Goal: Information Seeking & Learning: Learn about a topic

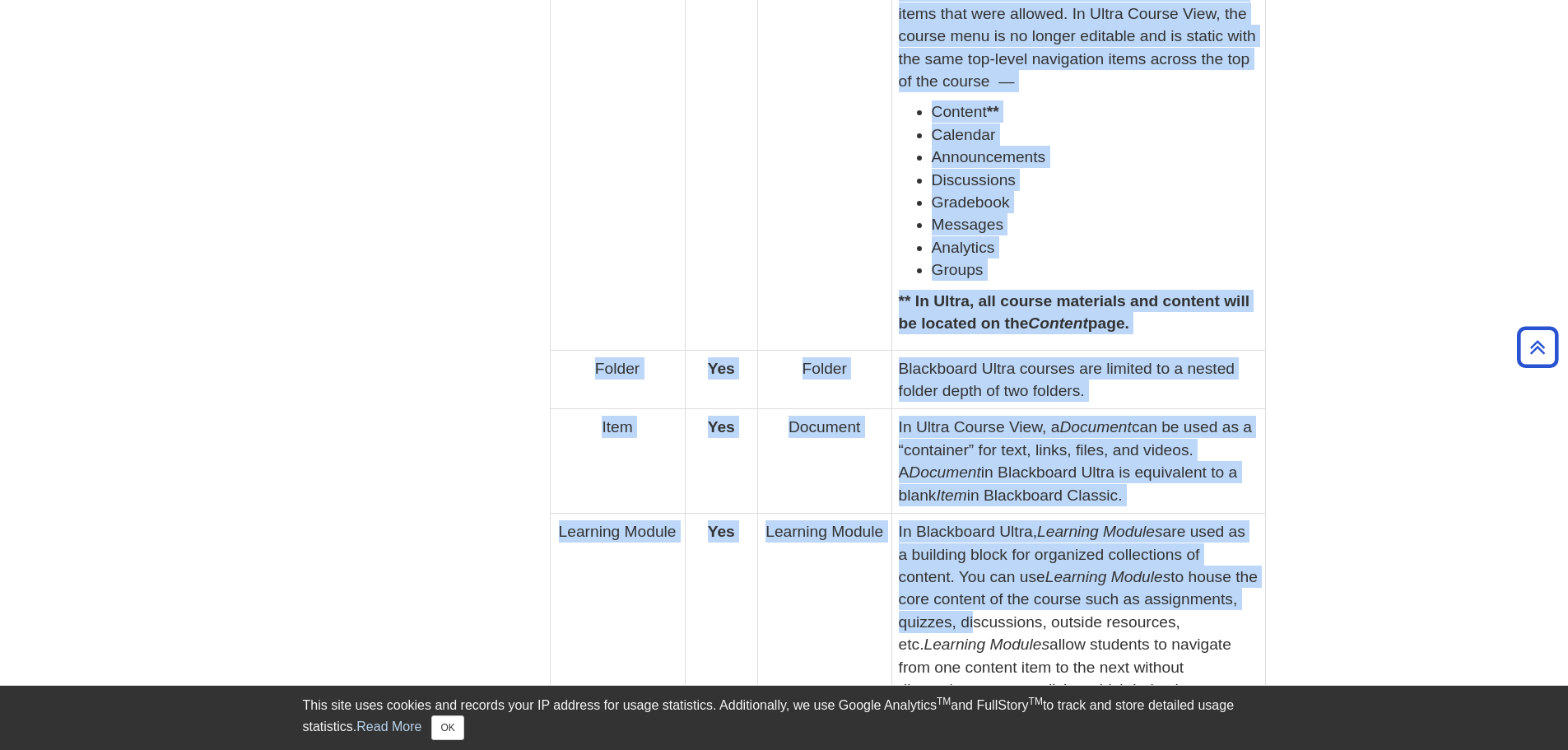
scroll to position [1350, 0]
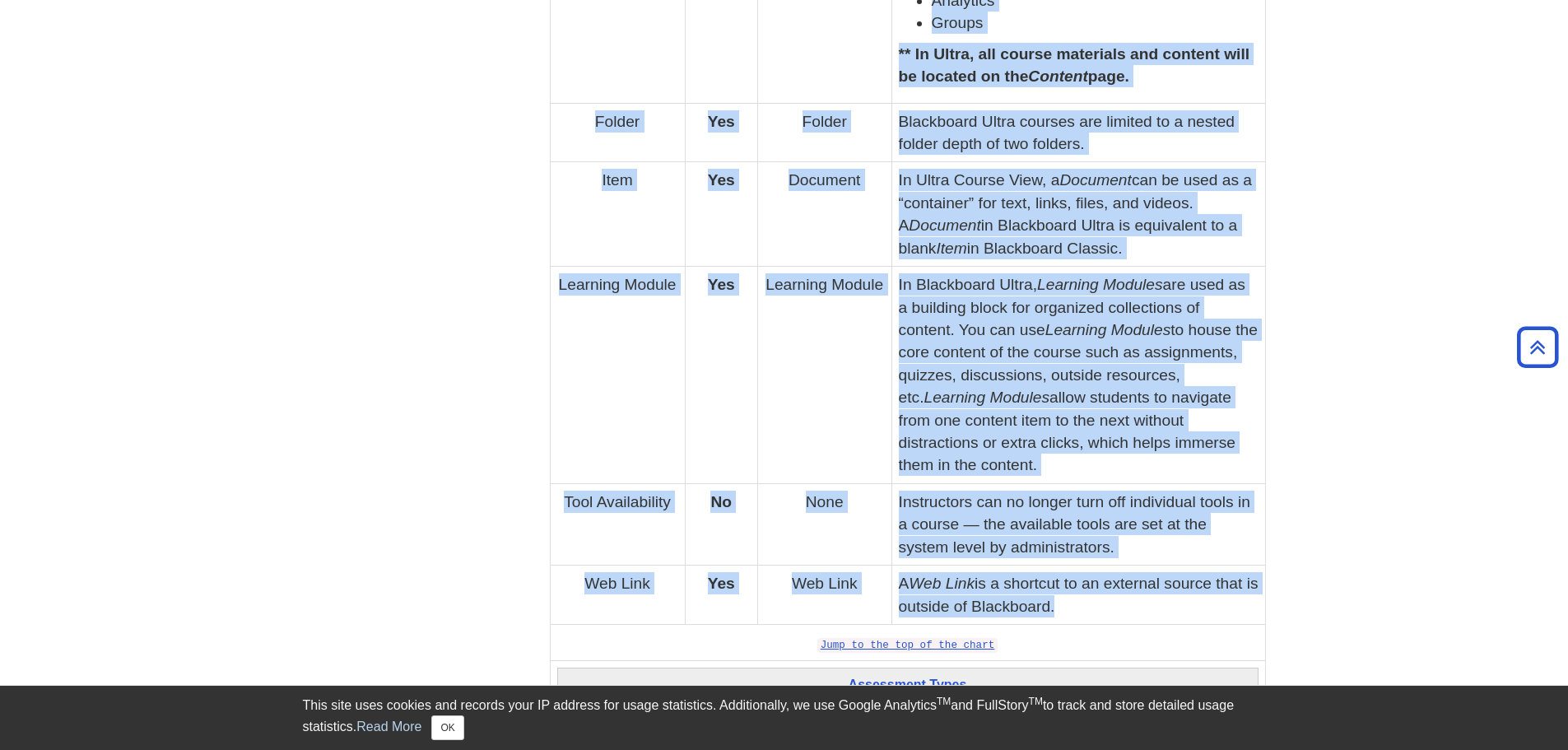
drag, startPoint x: 762, startPoint y: 315, endPoint x: 1060, endPoint y: 606, distance: 416.5
copy tbody "Loremips Dolorsi Amet co Adipisci Elitse Doei Tempo Incidi? Utla et Dolor Magna…"
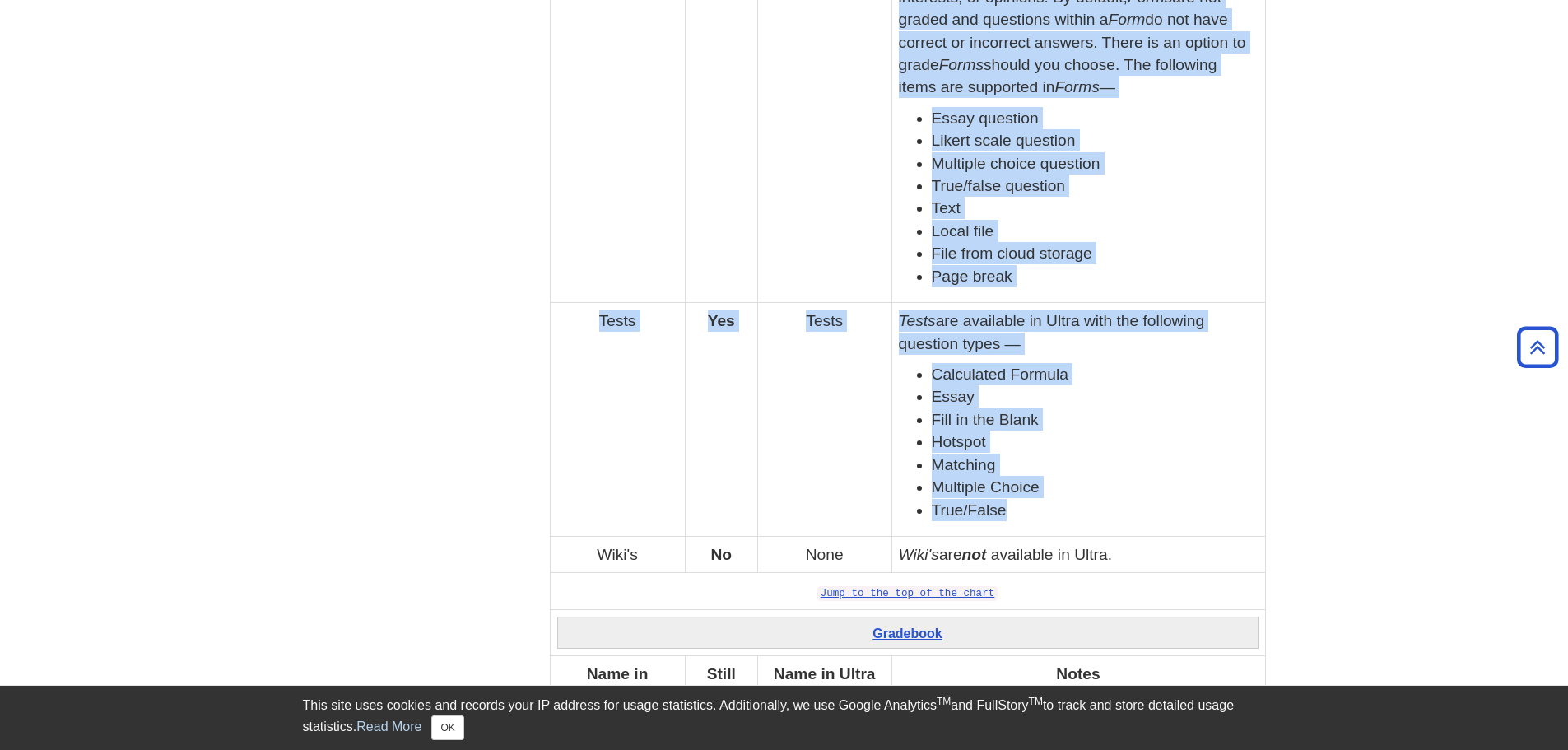
scroll to position [2421, 0]
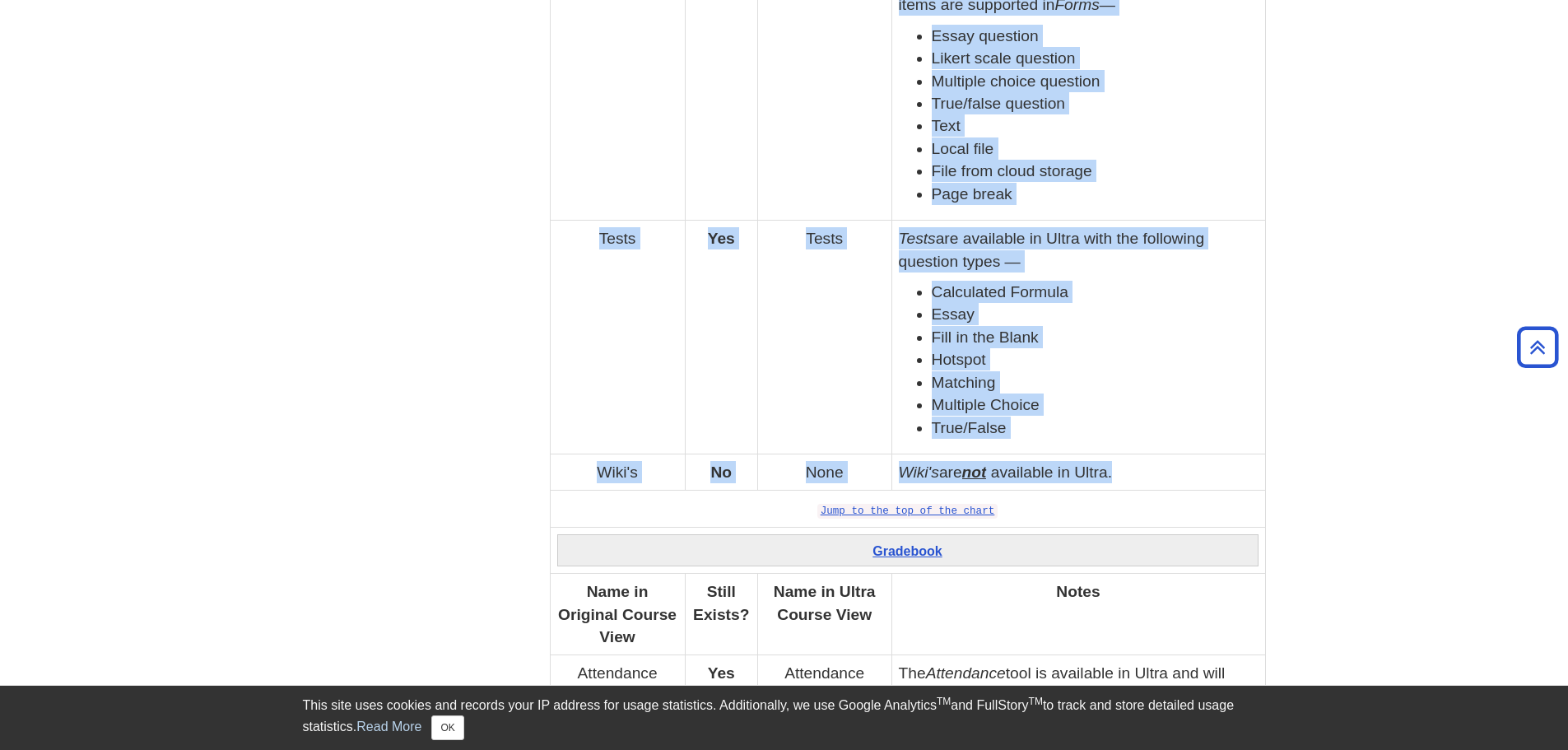
drag, startPoint x: 841, startPoint y: 190, endPoint x: 1249, endPoint y: 468, distance: 493.7
copy tbody "Loremipsum Dolor Sita co Adipisci Elitse Doei Tempo Incidi? Utla et Dolor Magna…"
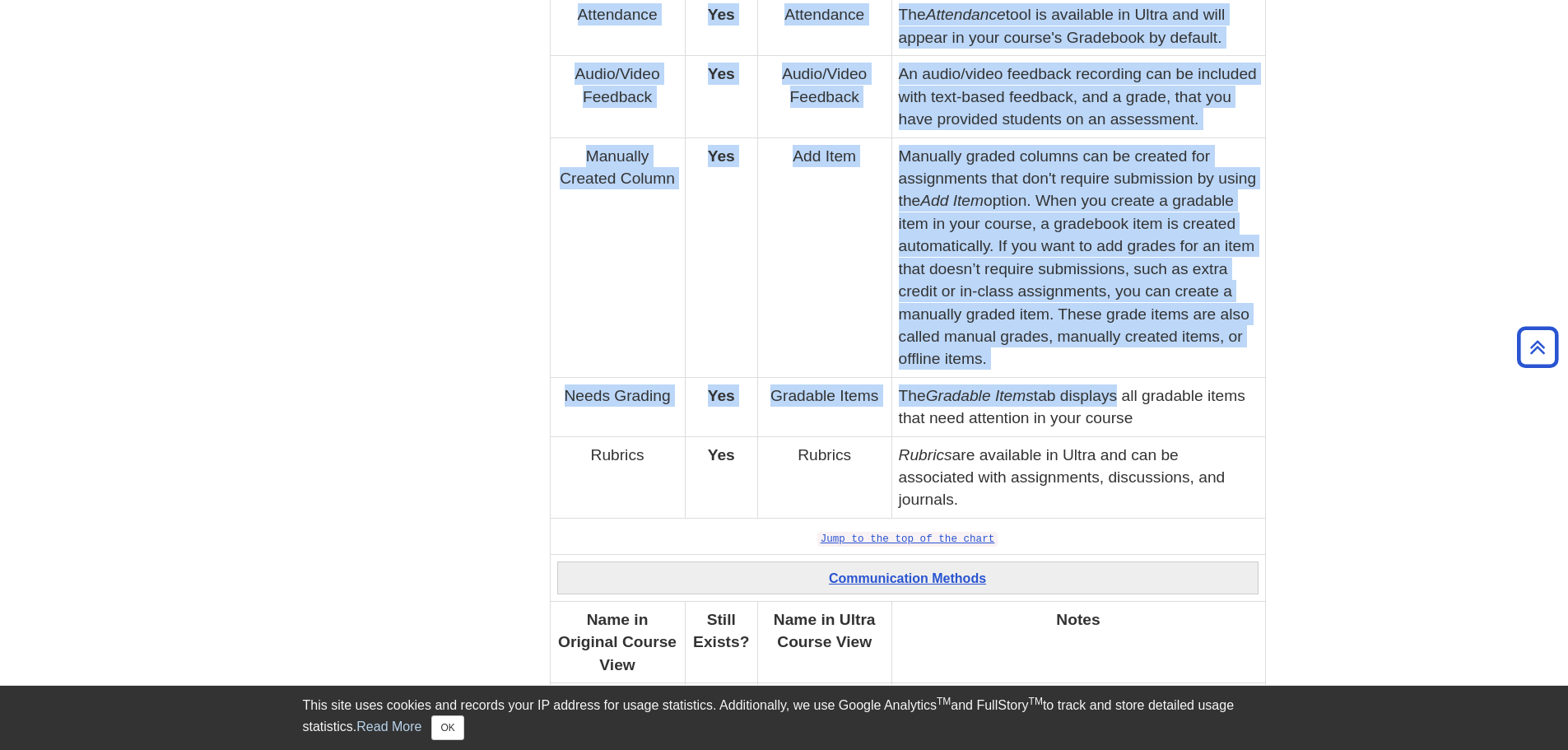
scroll to position [3162, 0]
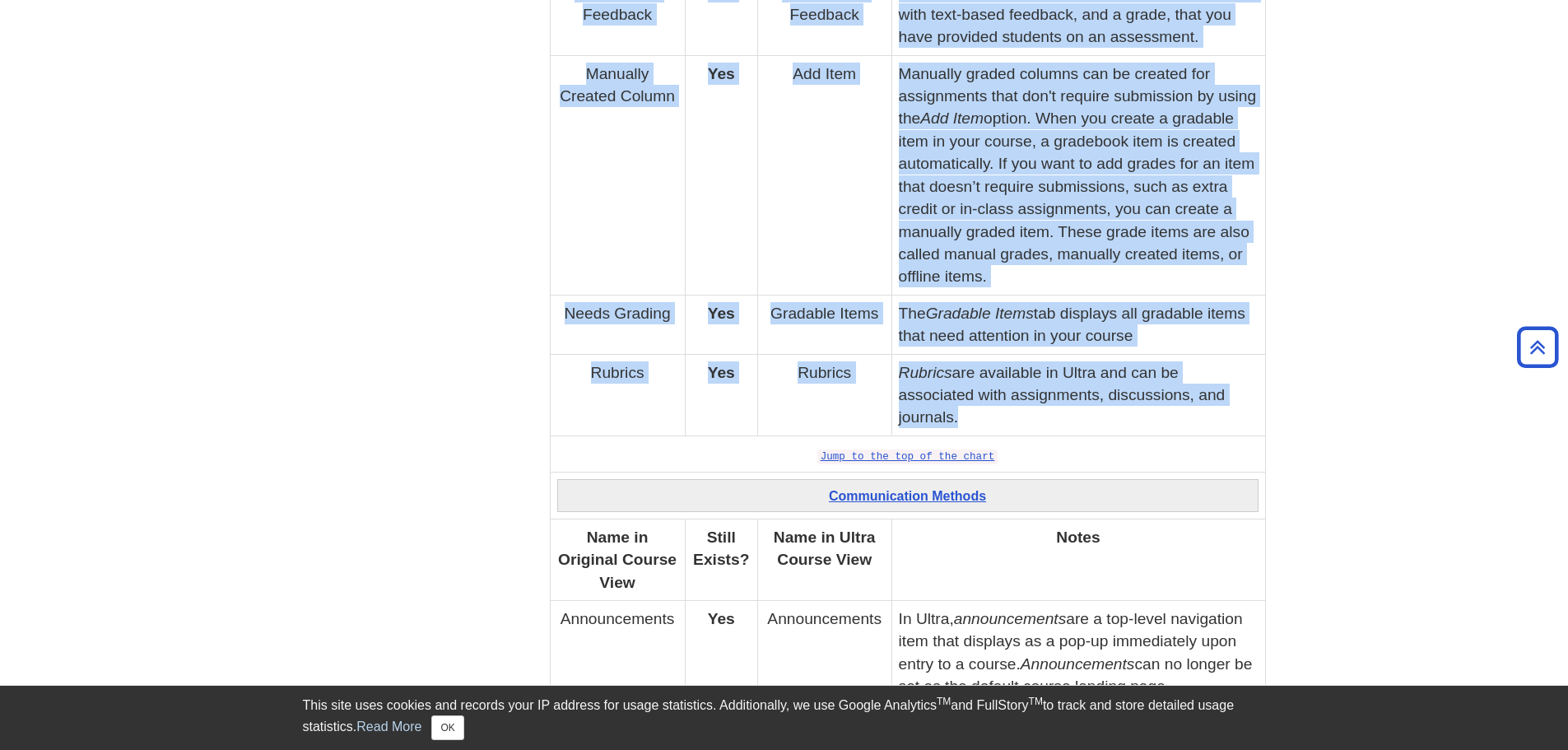
drag, startPoint x: 859, startPoint y: 135, endPoint x: 1114, endPoint y: 418, distance: 380.9
click at [1114, 418] on tbody "Creating Content Name in Original Course View Still Exists? Name in Ultra Cours…" at bounding box center [907, 441] width 715 height 6048
copy tbody "Loremipsu Dolo si Ametcons Adipis Elit Seddo Eiusmo? Temp in Utlab Etdolo Magn …"
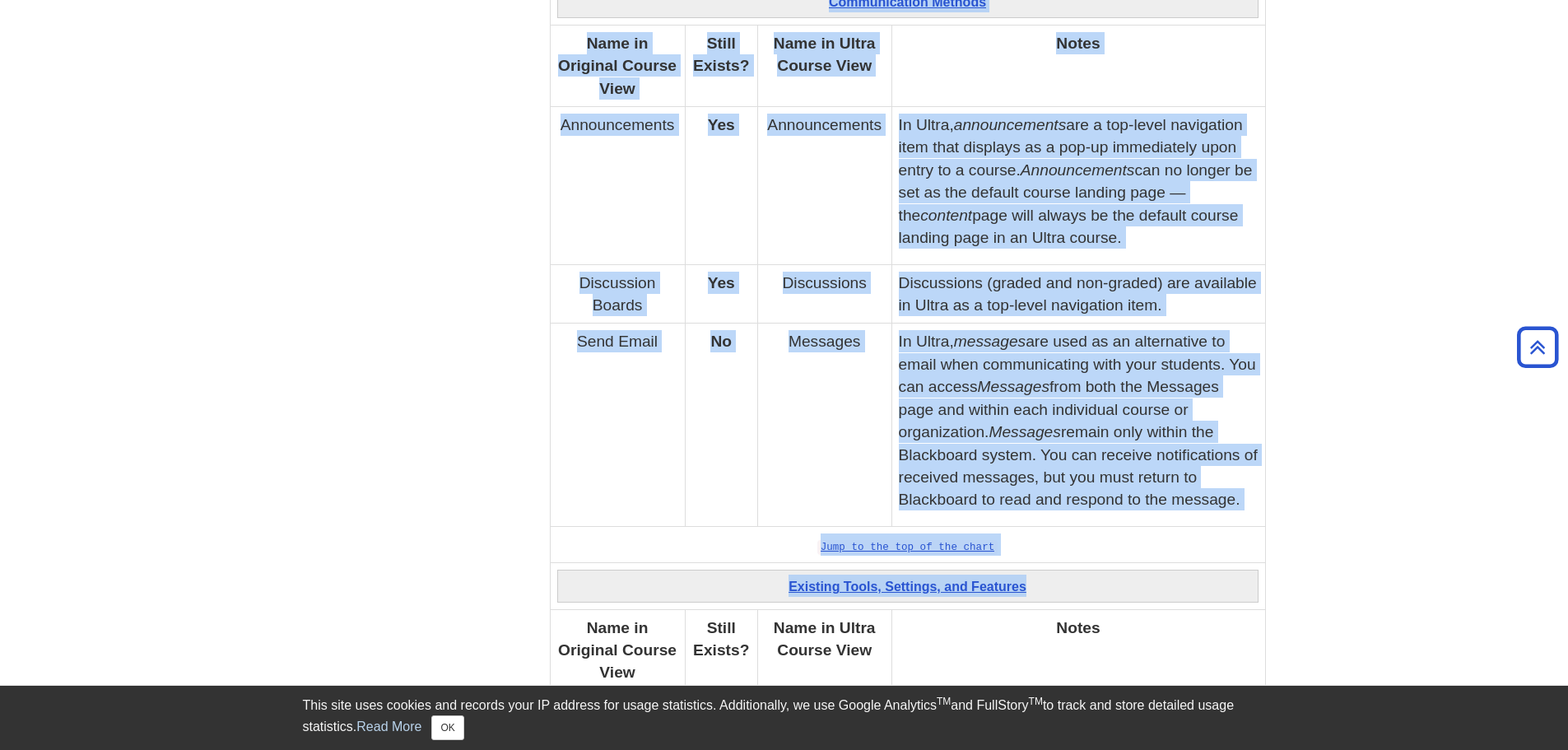
scroll to position [3738, 0]
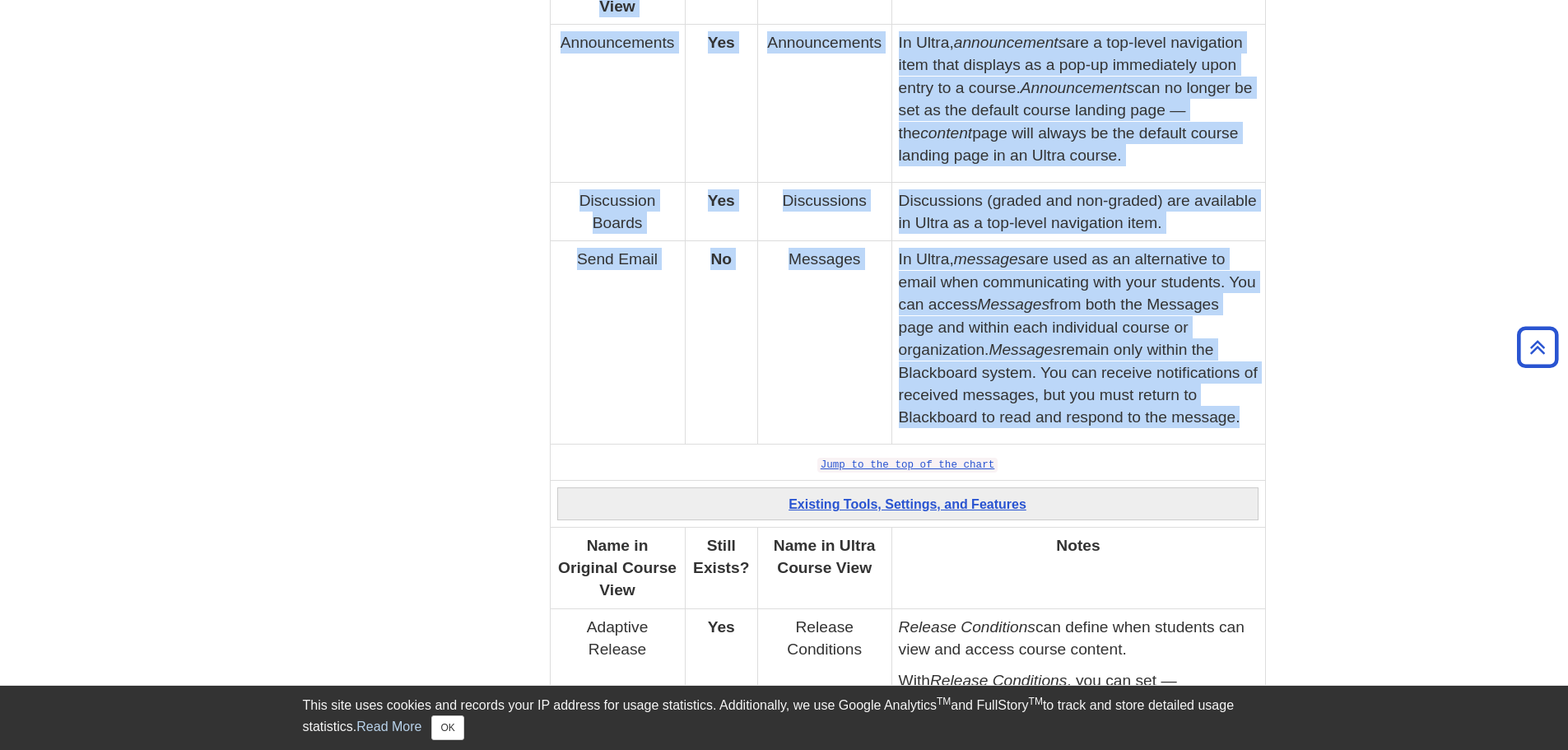
drag, startPoint x: 994, startPoint y: 205, endPoint x: 1260, endPoint y: 423, distance: 343.9
copy tbody "Communication Methods Name in Original Course View Still Exists? Name in Ultra …"
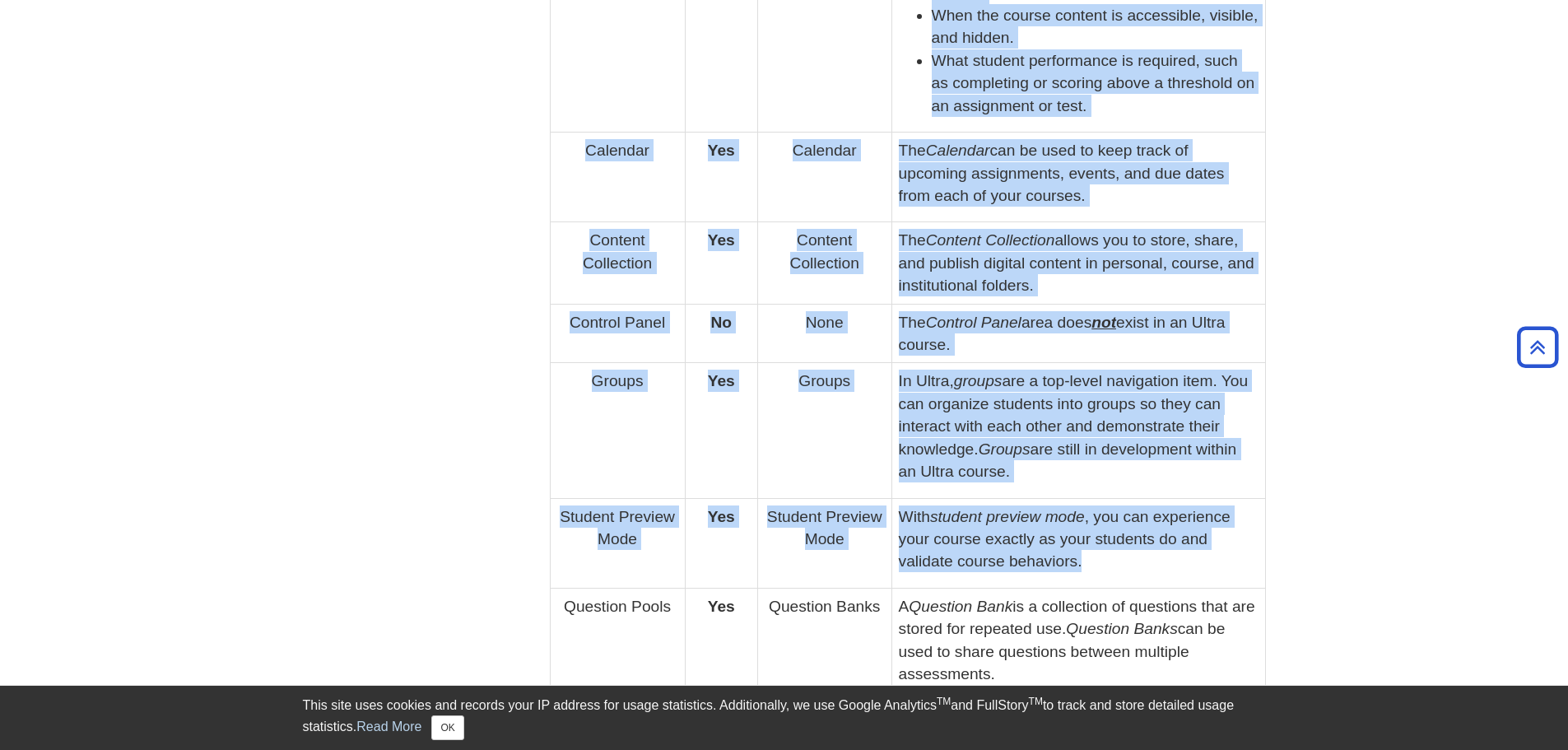
scroll to position [4644, 0]
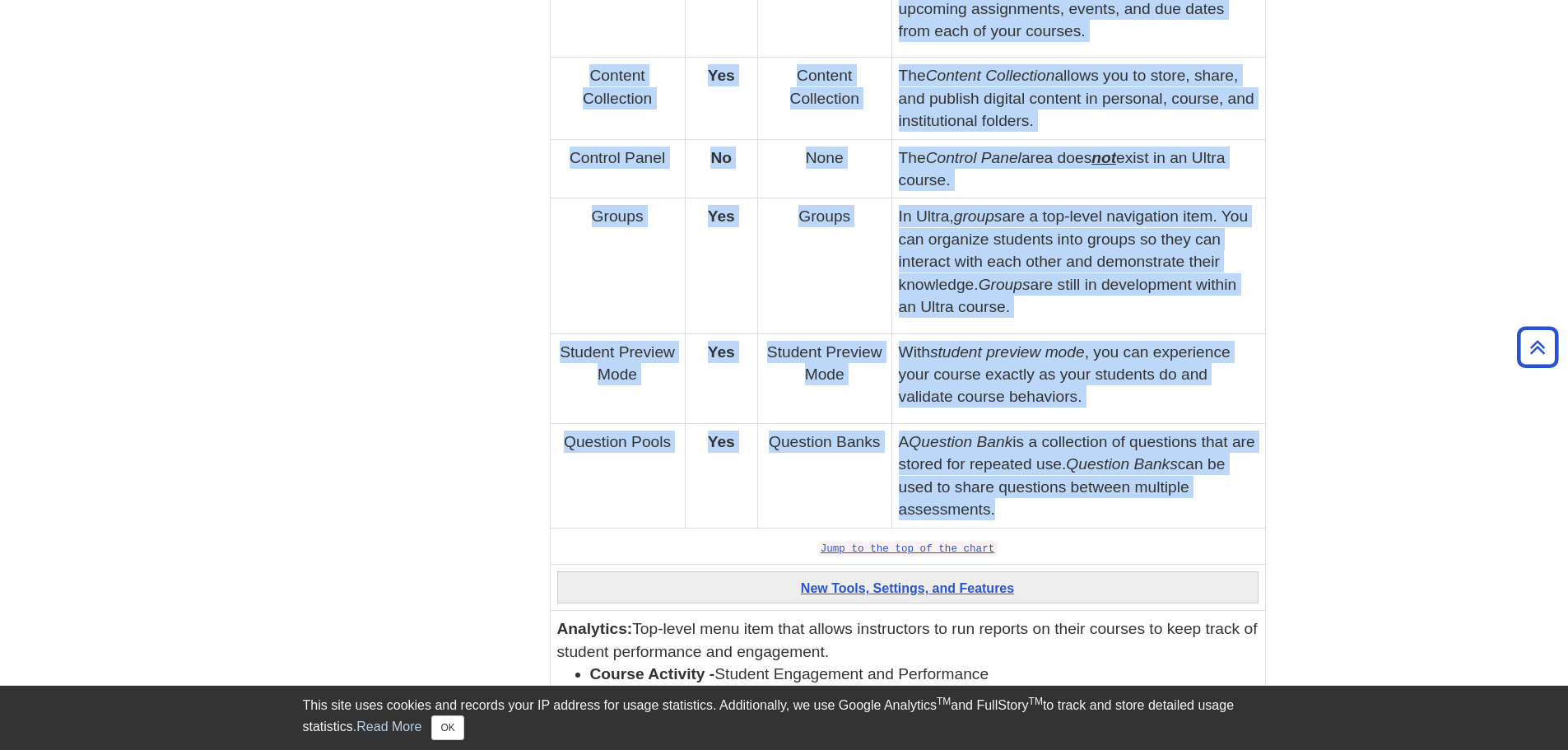
drag, startPoint x: 786, startPoint y: 172, endPoint x: 1124, endPoint y: 513, distance: 480.1
copy tbody "Loremips Dolor, Sitametc, adi Elitsedd Eius te Incididu Utlabo Etdo Magna Aliqu…"
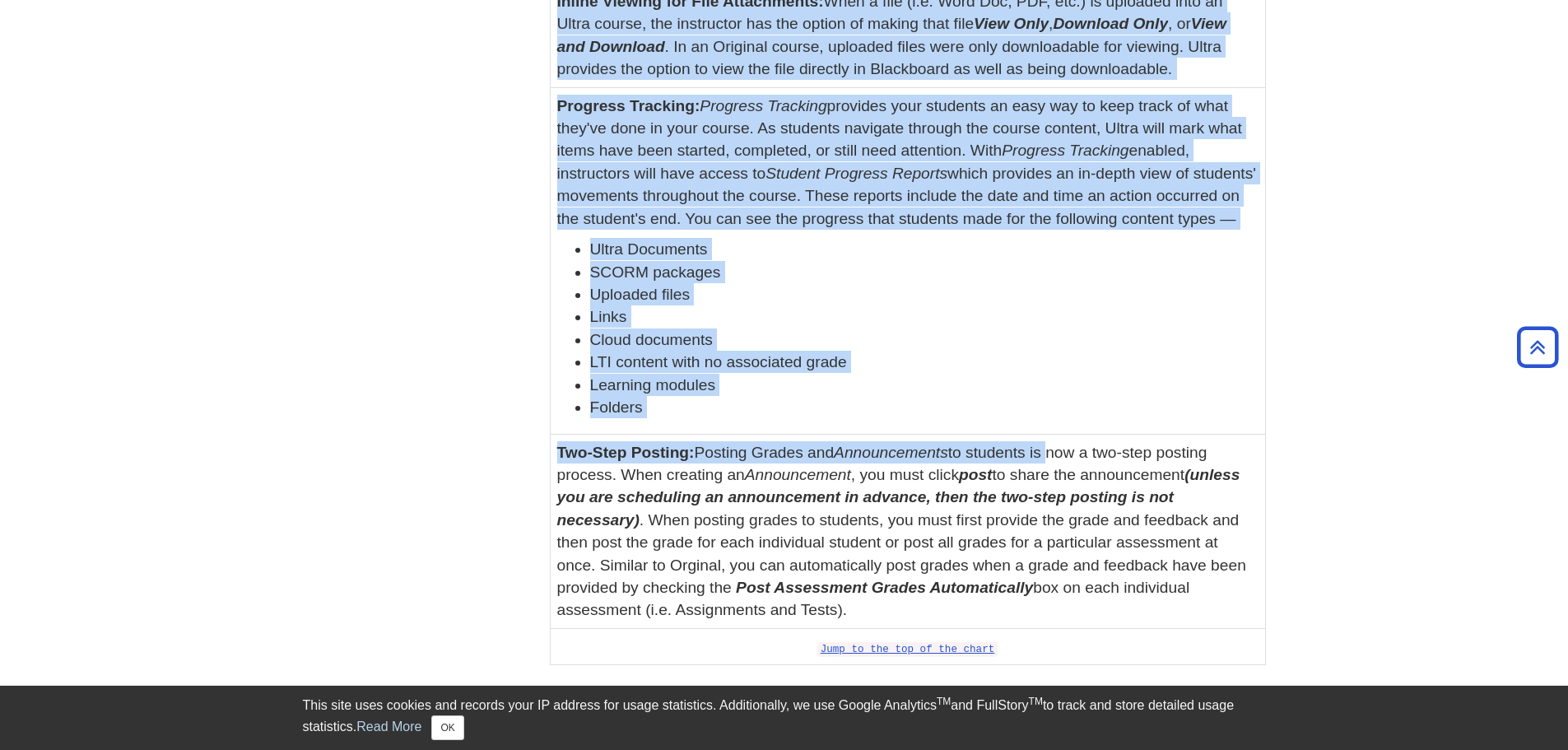
scroll to position [6044, 0]
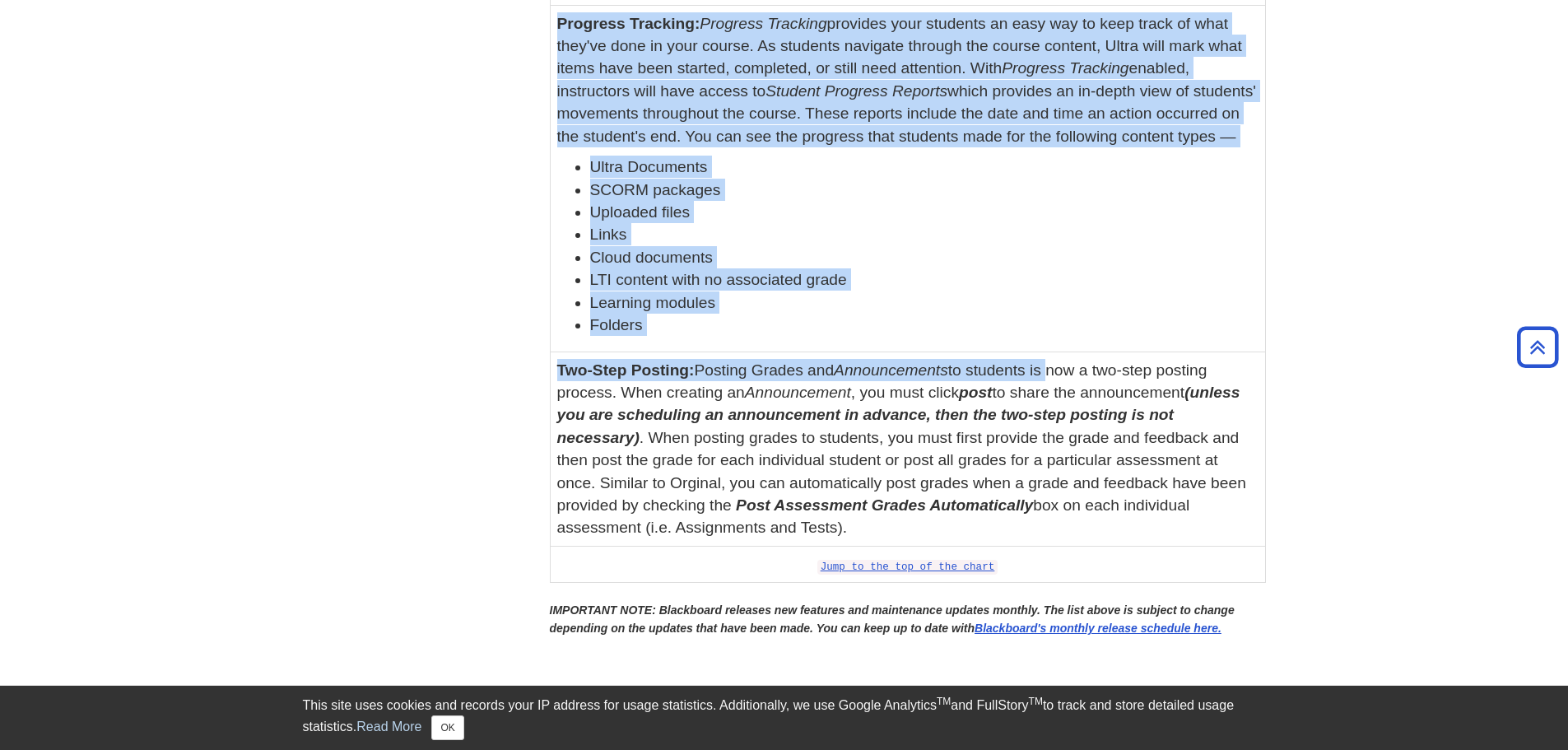
drag, startPoint x: 794, startPoint y: 255, endPoint x: 1070, endPoint y: 559, distance: 410.6
copy tbody "Lor Ipsum, Dolorsit, ame Consecte Adipiscin: Eli-seddo eius temp inci utlabo et…"
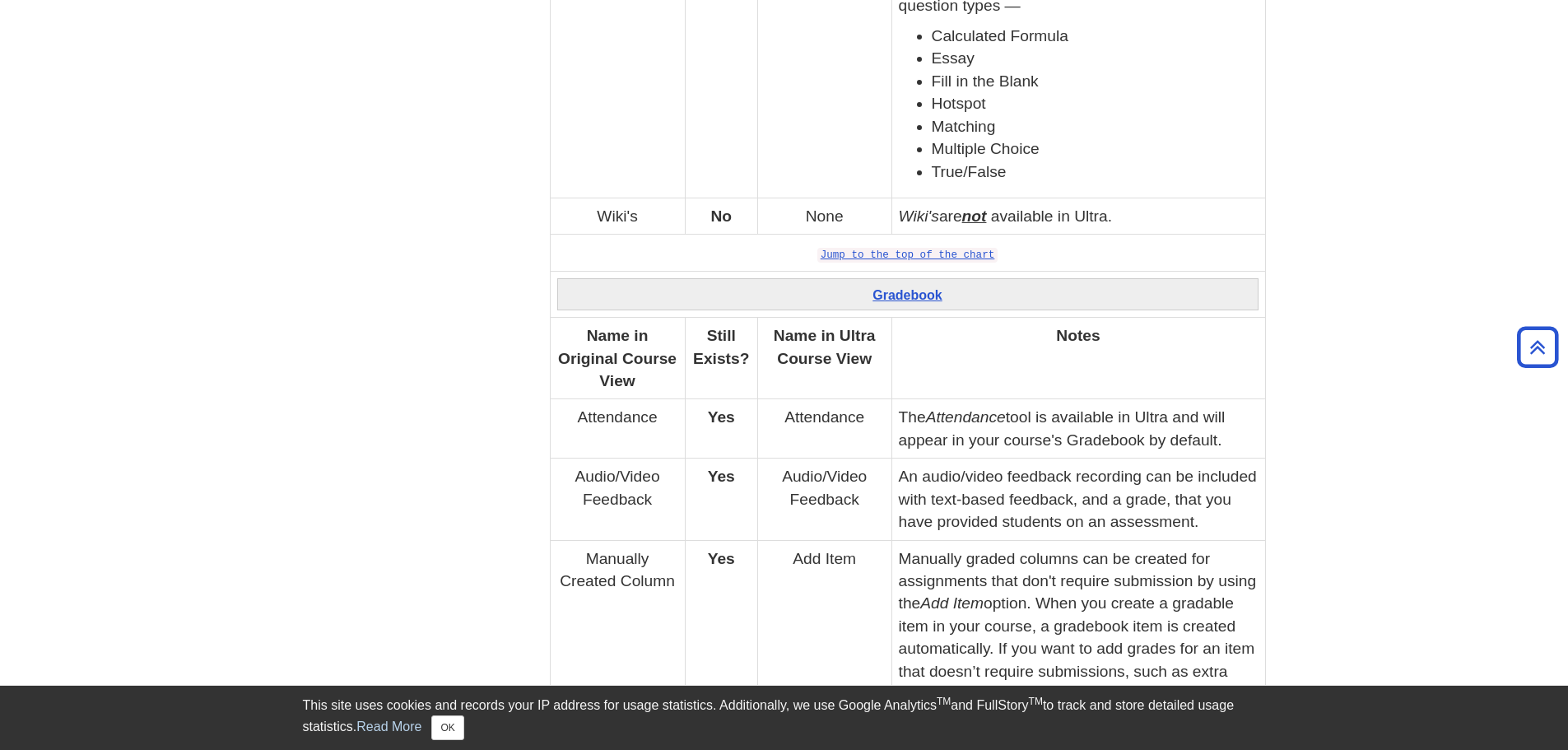
scroll to position [0, 0]
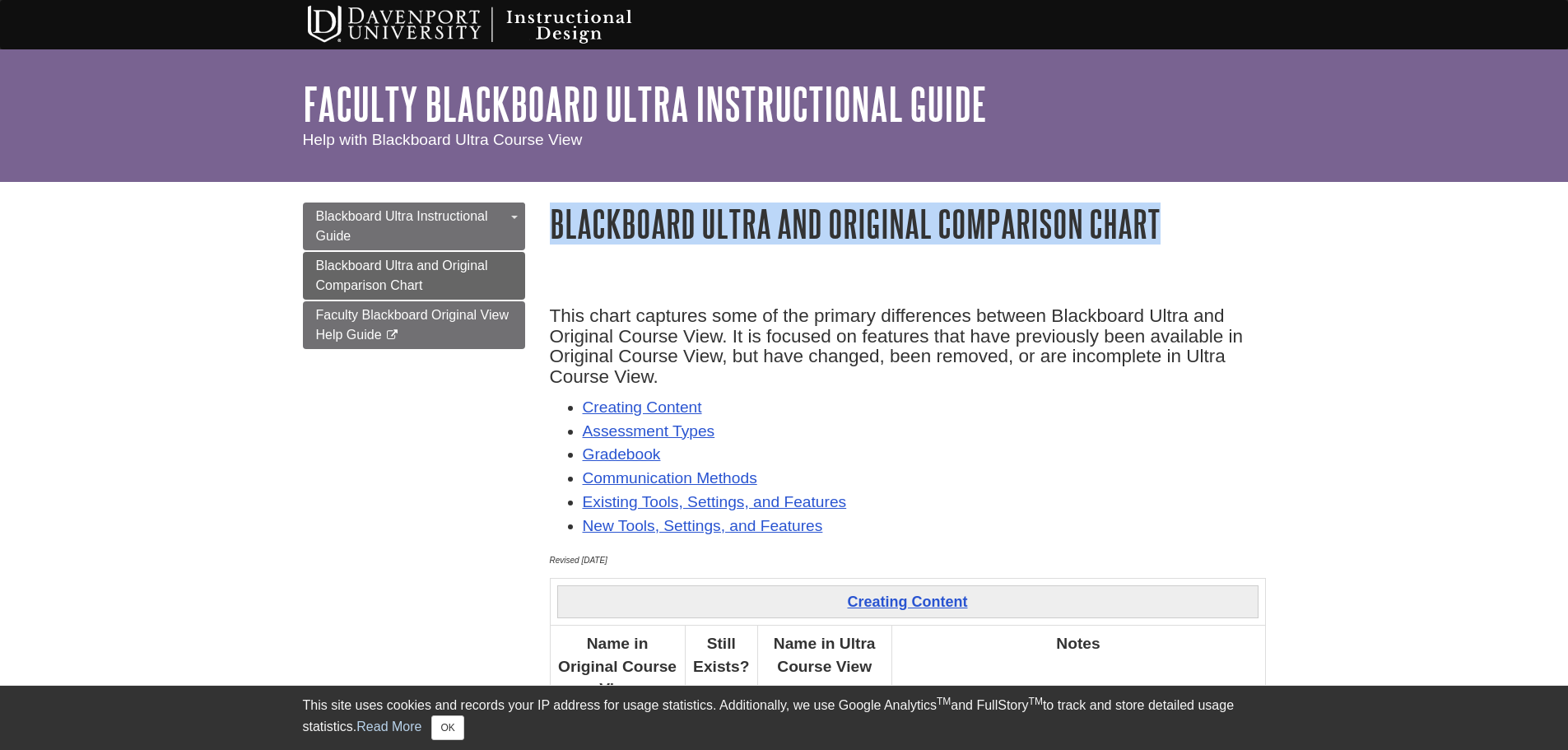
drag, startPoint x: 552, startPoint y: 209, endPoint x: 1206, endPoint y: 225, distance: 654.2
click at [1206, 225] on h1 "Blackboard Ultra and Original Comparison Chart" at bounding box center [908, 224] width 716 height 42
copy h1 "Blackboard Ultra and Original Comparison Chart"
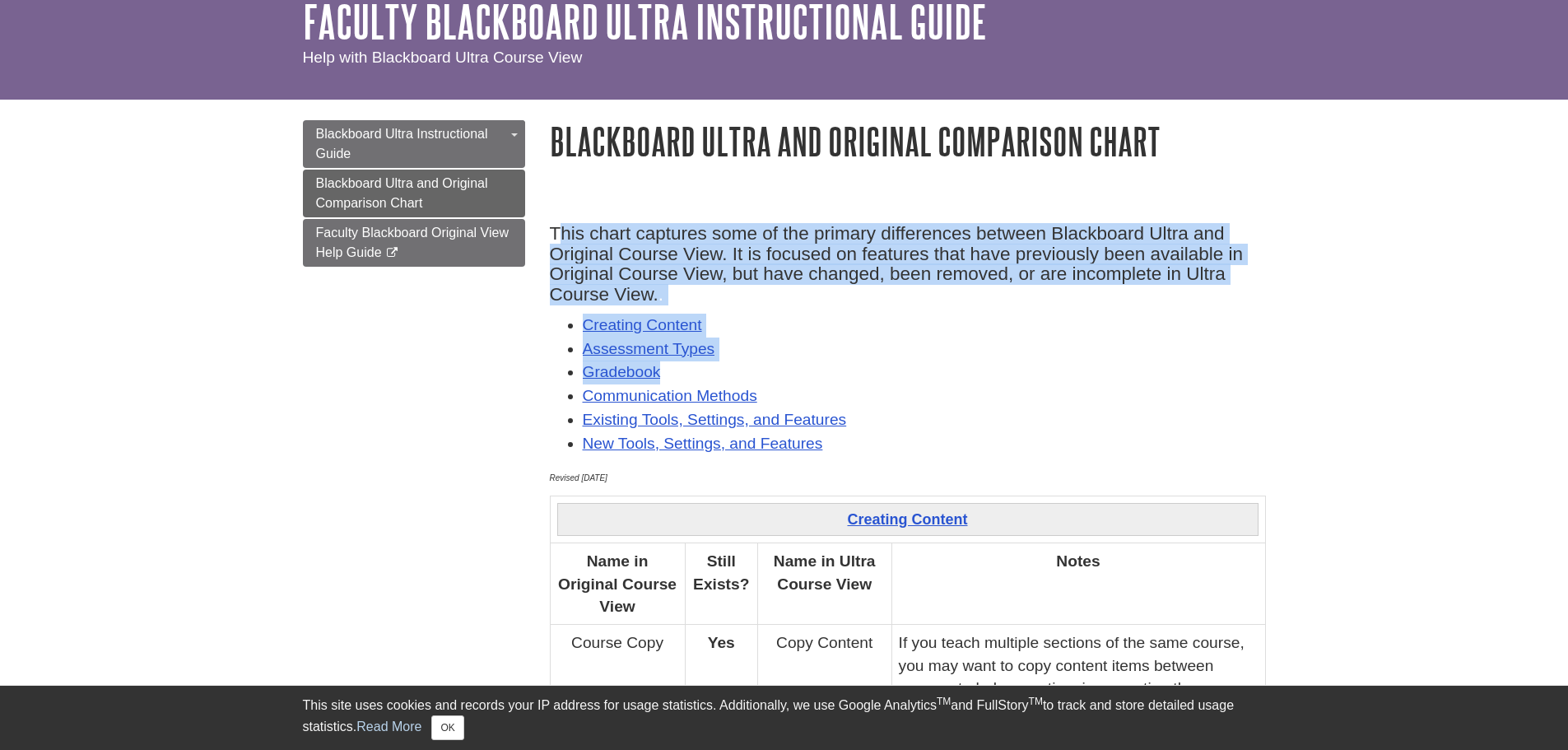
drag, startPoint x: 556, startPoint y: 224, endPoint x: 885, endPoint y: 379, distance: 363.7
drag, startPoint x: 551, startPoint y: 224, endPoint x: 876, endPoint y: 441, distance: 390.8
copy div "This chart captures some of the primary differences between Blackboard Ultra an…"
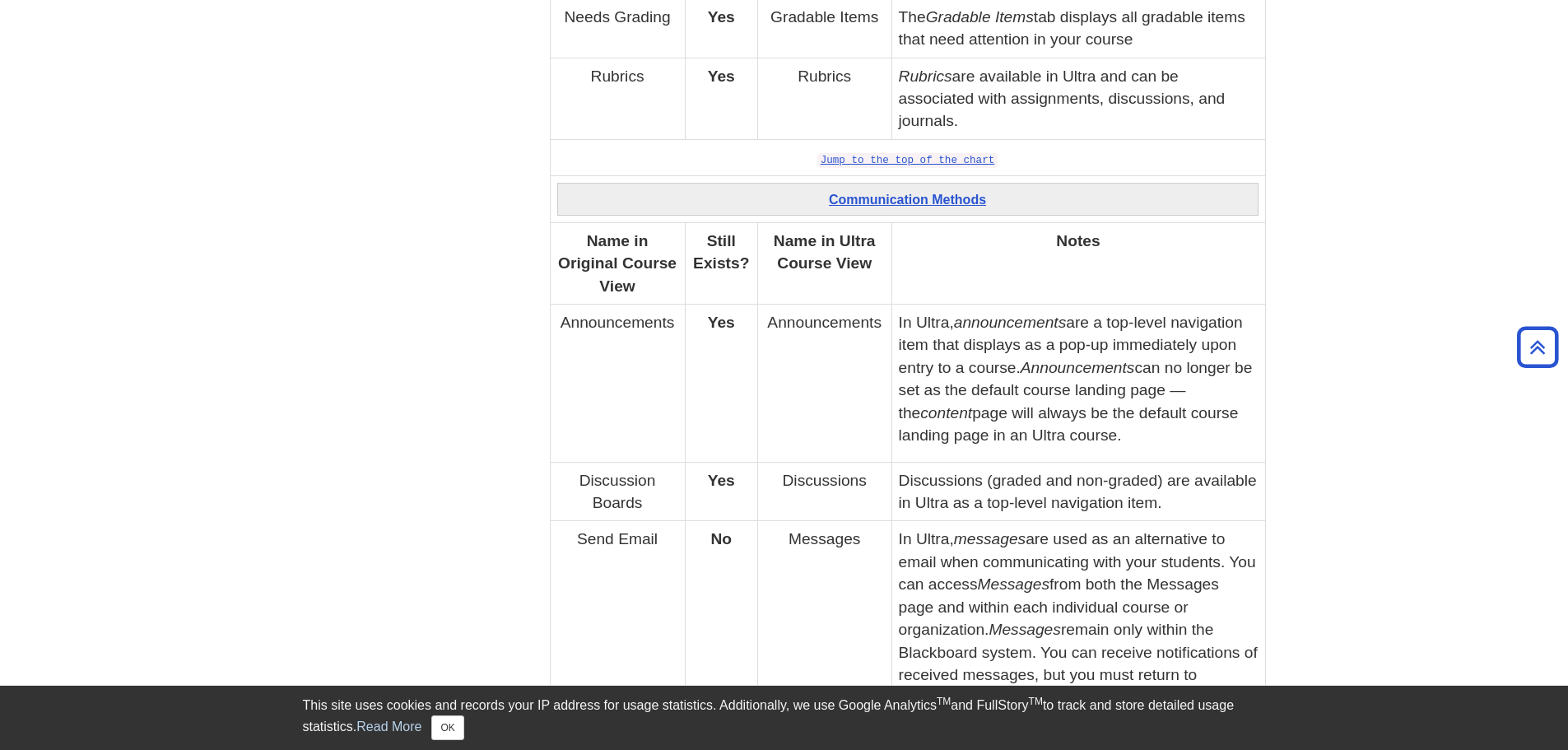
scroll to position [3788, 0]
